Goal: Entertainment & Leisure: Browse casually

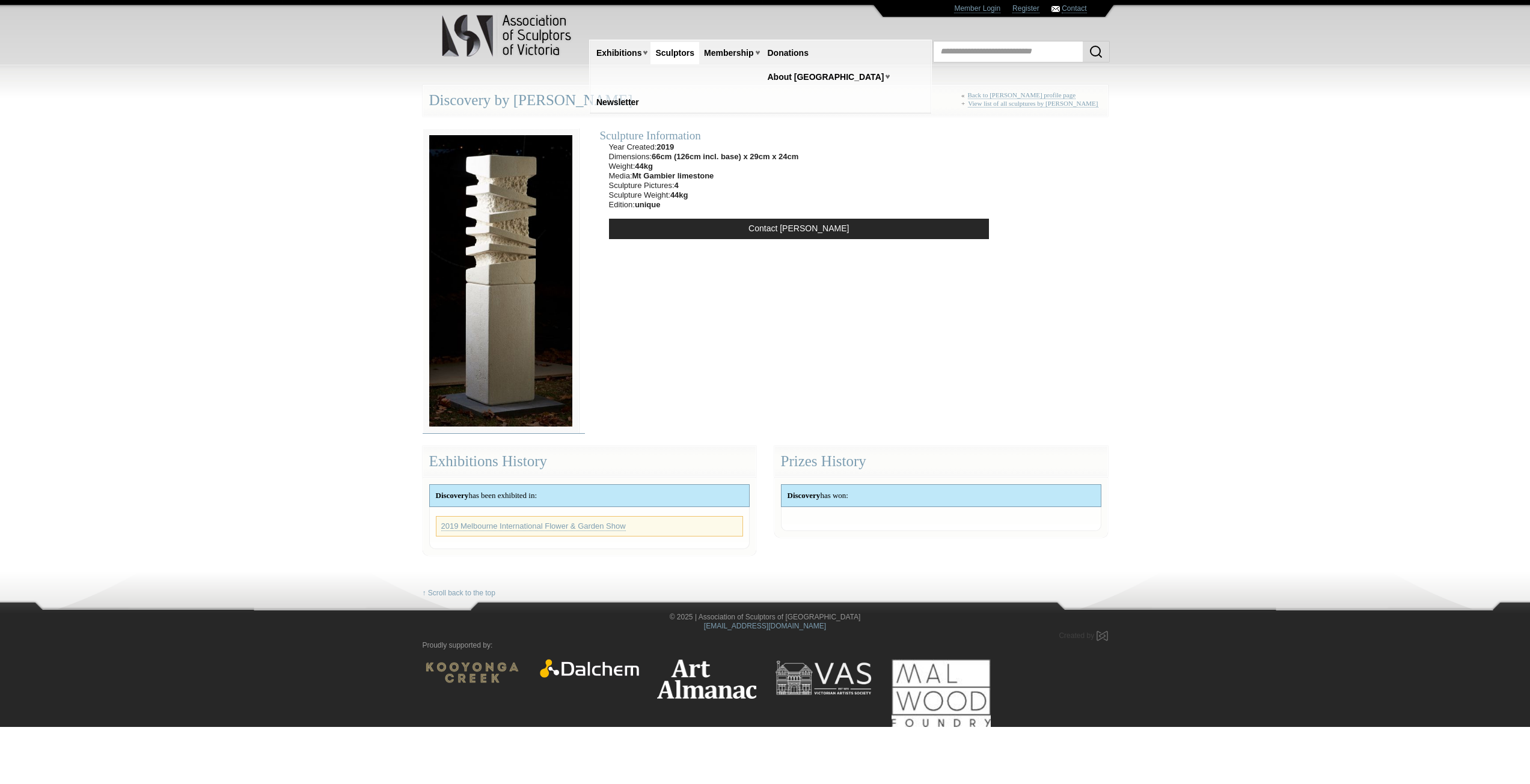
click at [475, 203] on img at bounding box center [500, 281] width 157 height 304
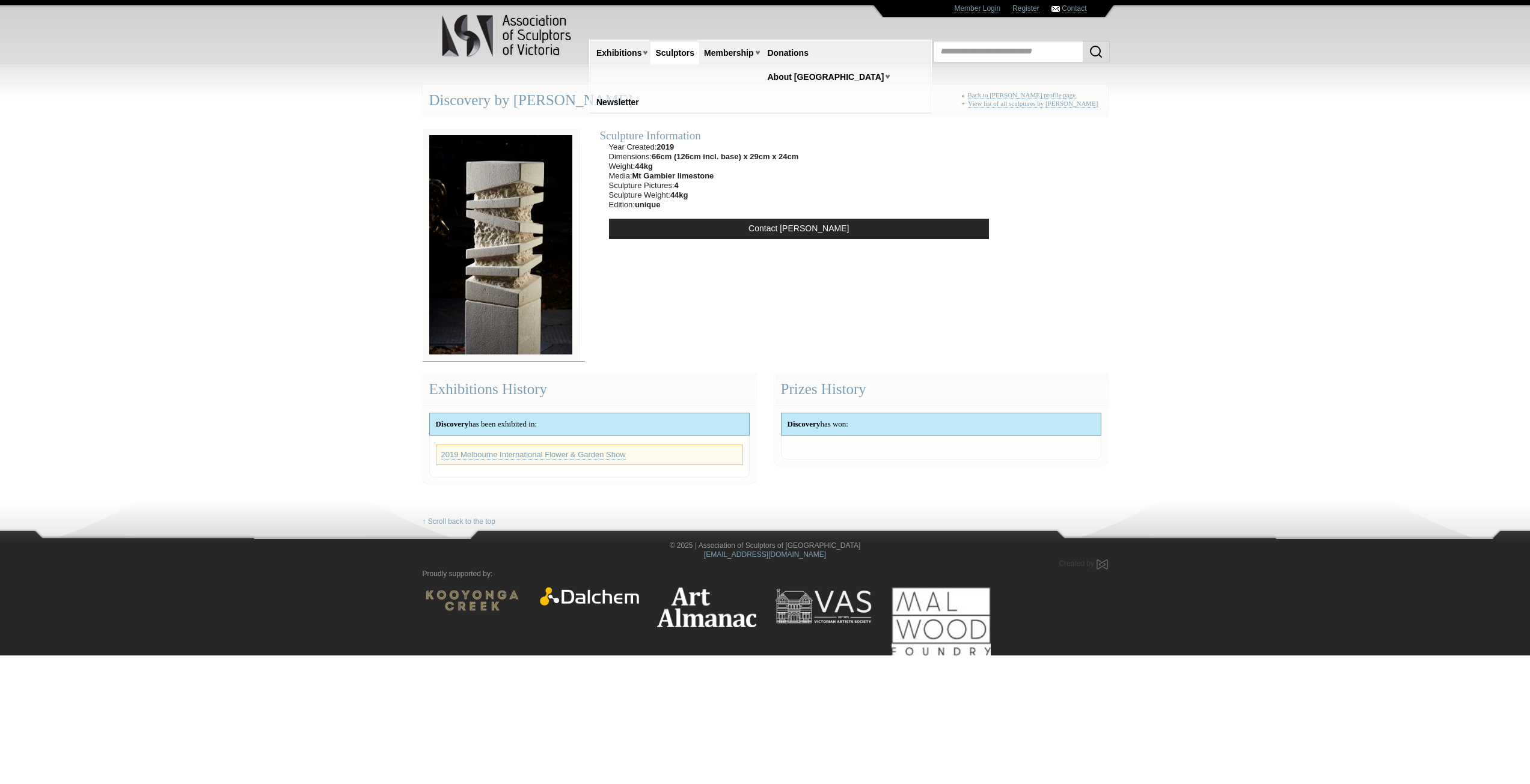
click at [496, 255] on img at bounding box center [500, 245] width 157 height 232
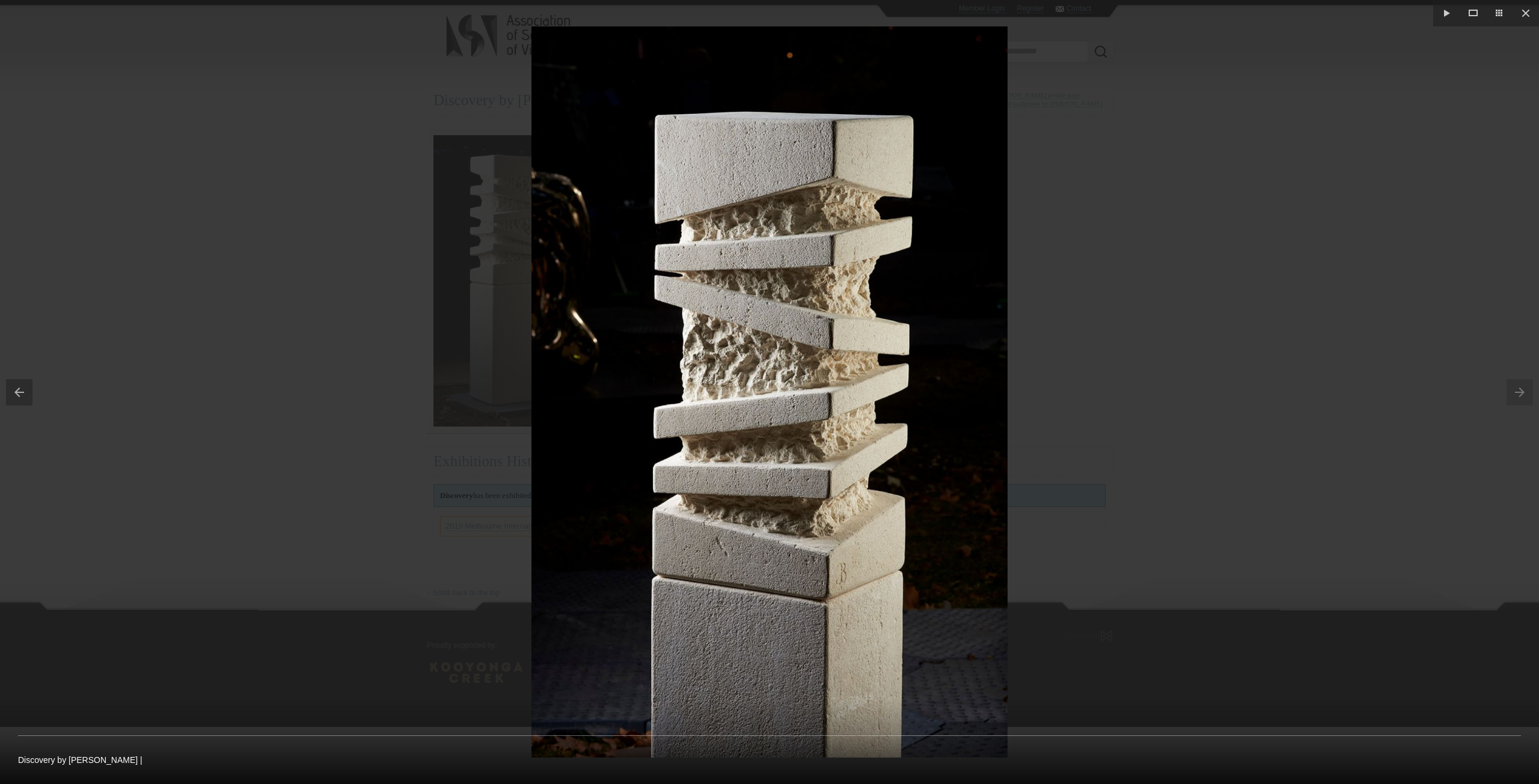
click at [962, 349] on img at bounding box center [769, 392] width 476 height 732
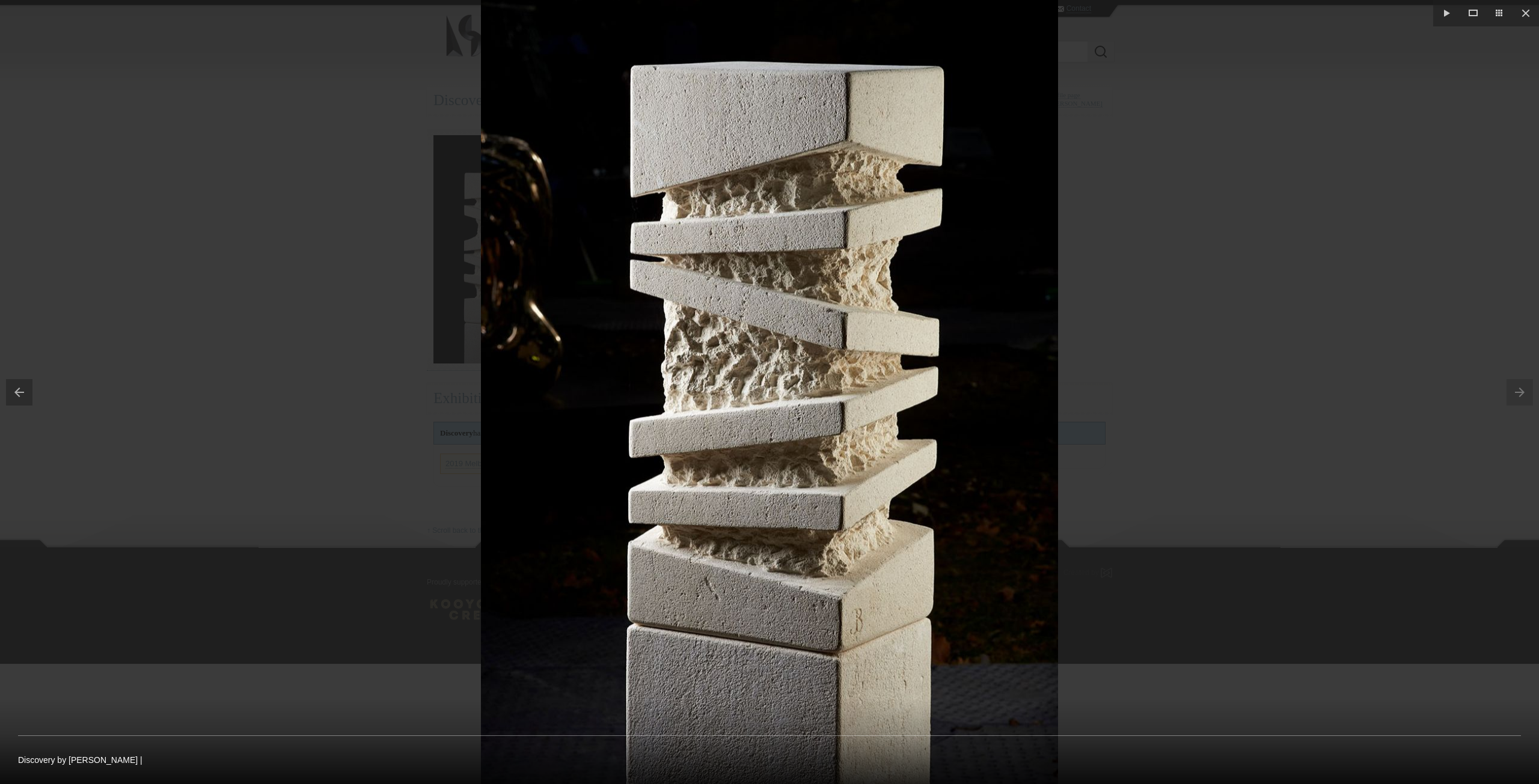
click at [924, 357] on img at bounding box center [770, 401] width 577 height 886
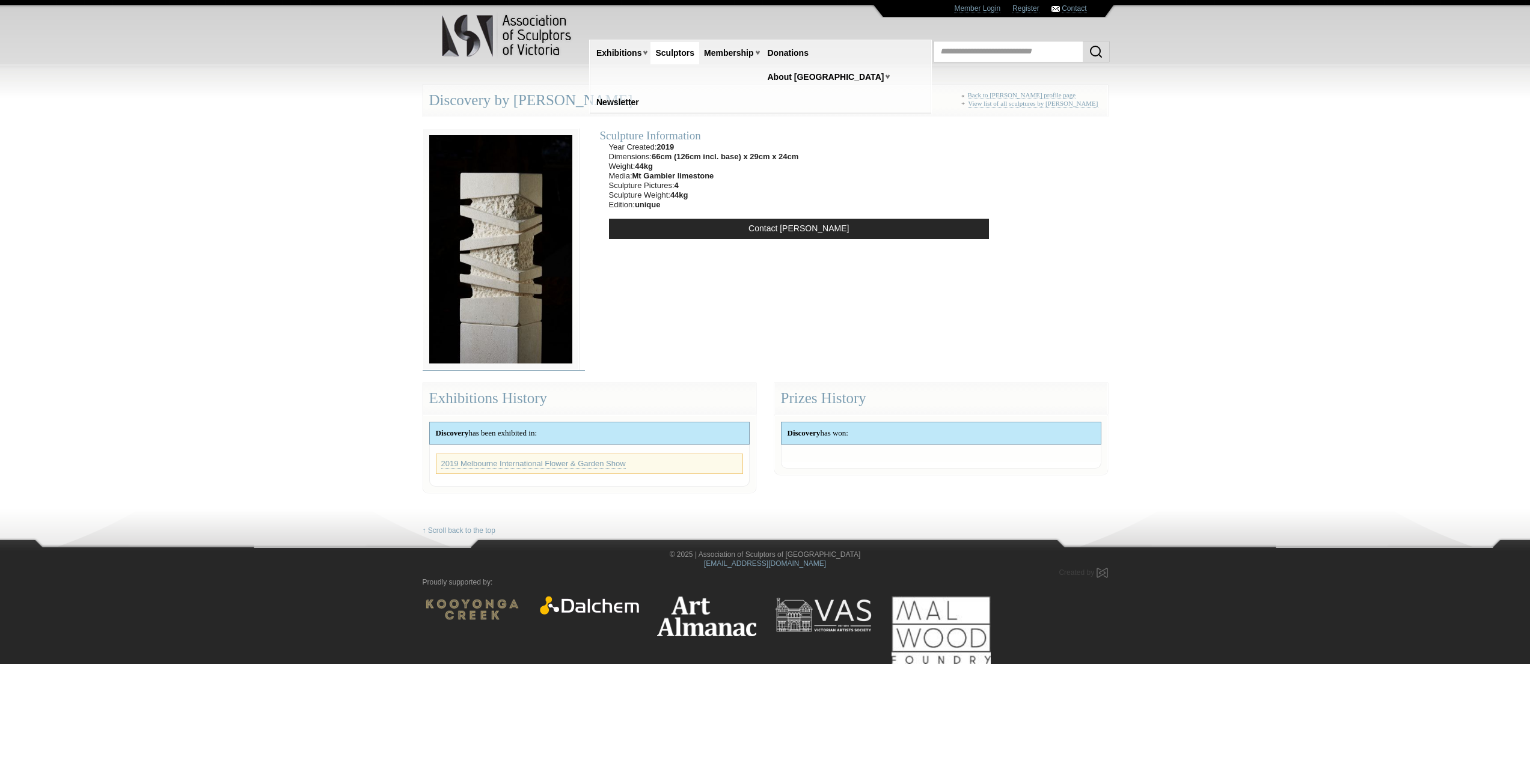
click at [571, 279] on img at bounding box center [500, 249] width 157 height 241
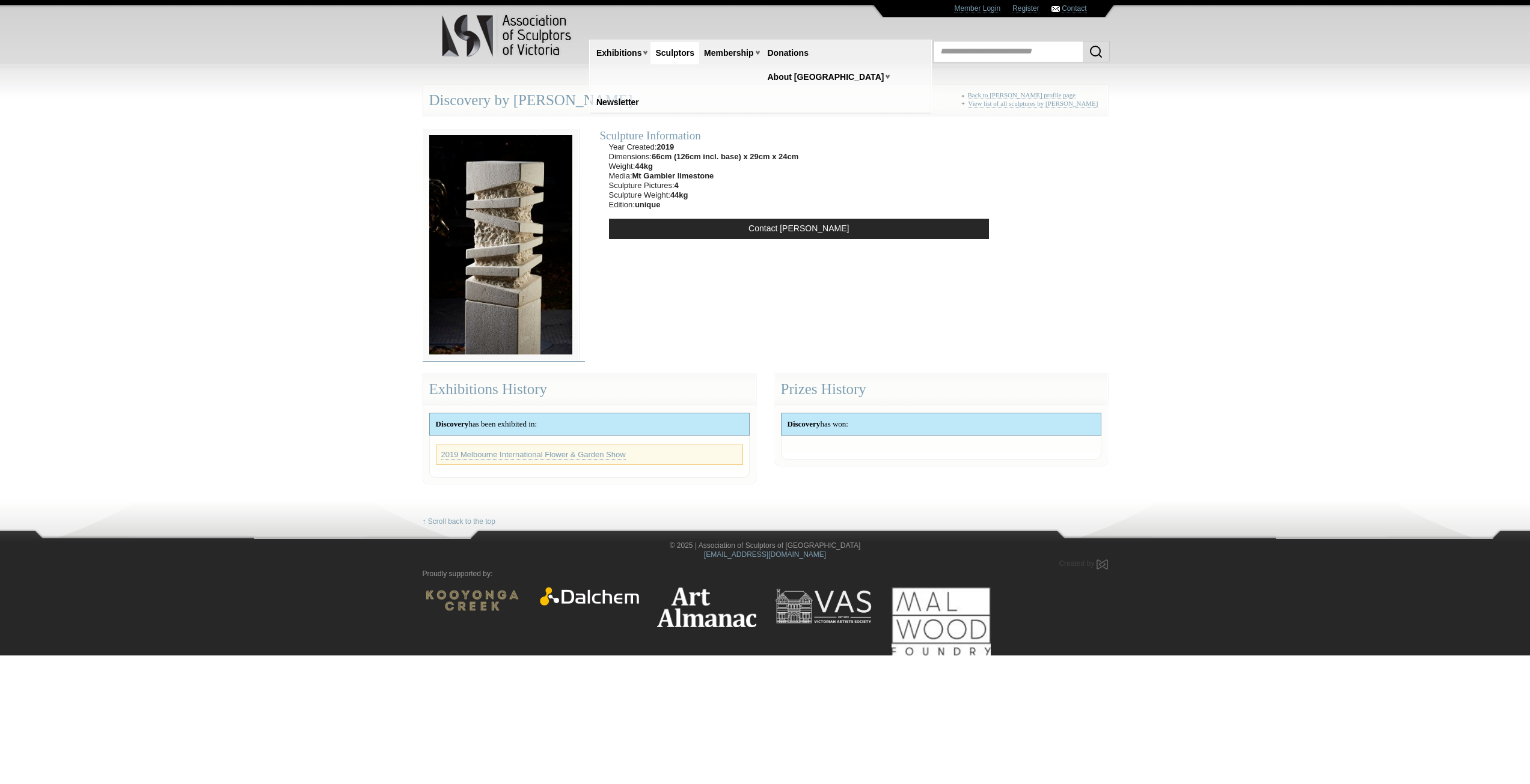
click at [569, 249] on img at bounding box center [509, 299] width 174 height 342
